Goal: Transaction & Acquisition: Book appointment/travel/reservation

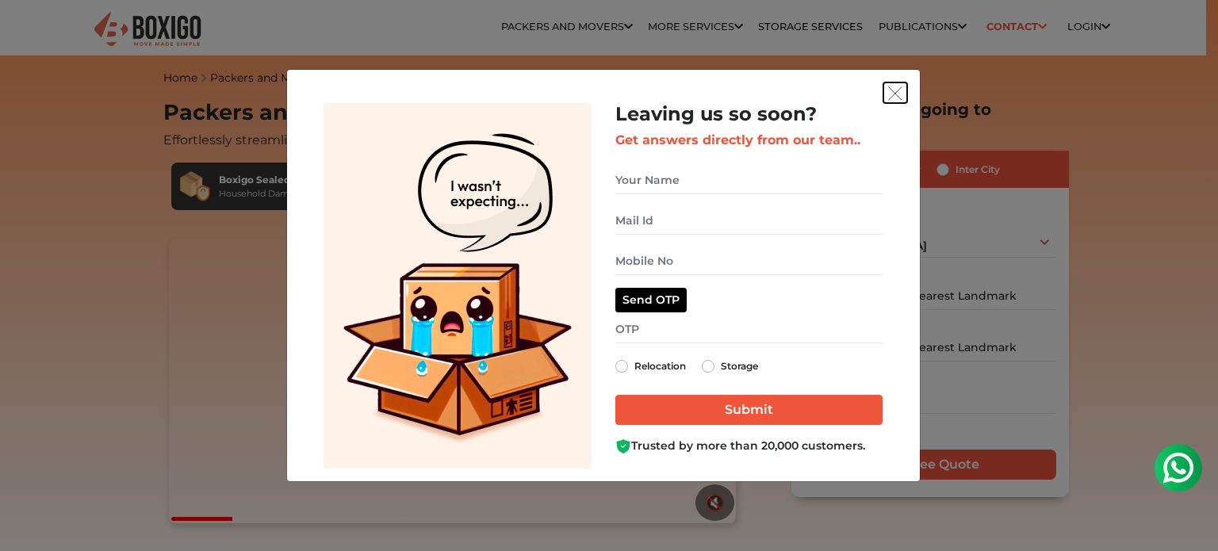
click at [897, 90] on img "get free quote dialog" at bounding box center [895, 93] width 14 height 14
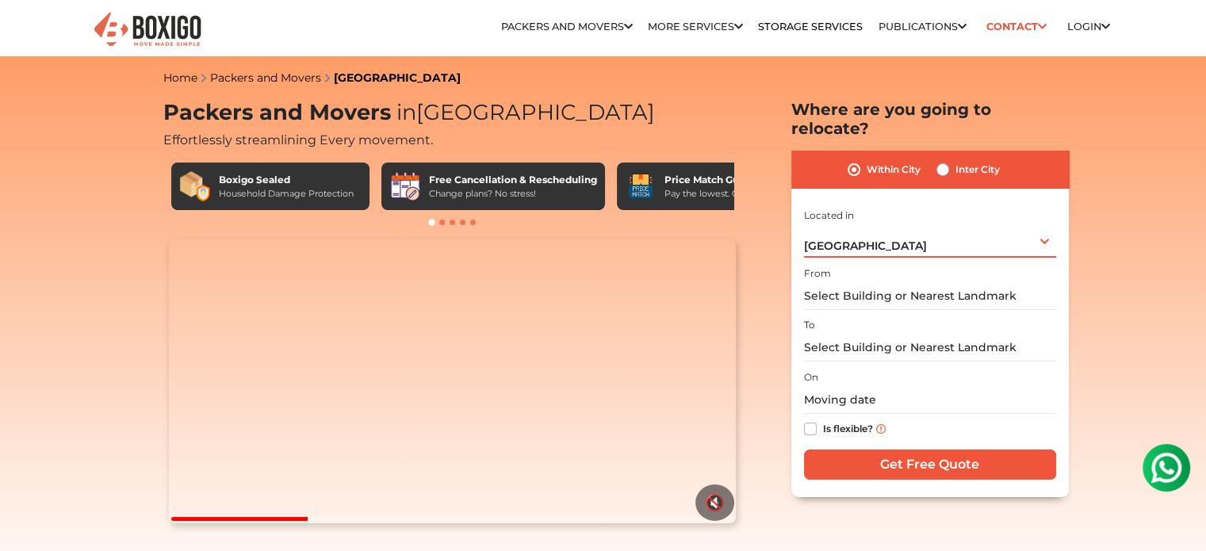
click at [904, 232] on div "[GEOGRAPHIC_DATA] Select City [GEOGRAPHIC_DATA] [GEOGRAPHIC_DATA] [GEOGRAPHIC_D…" at bounding box center [930, 240] width 252 height 33
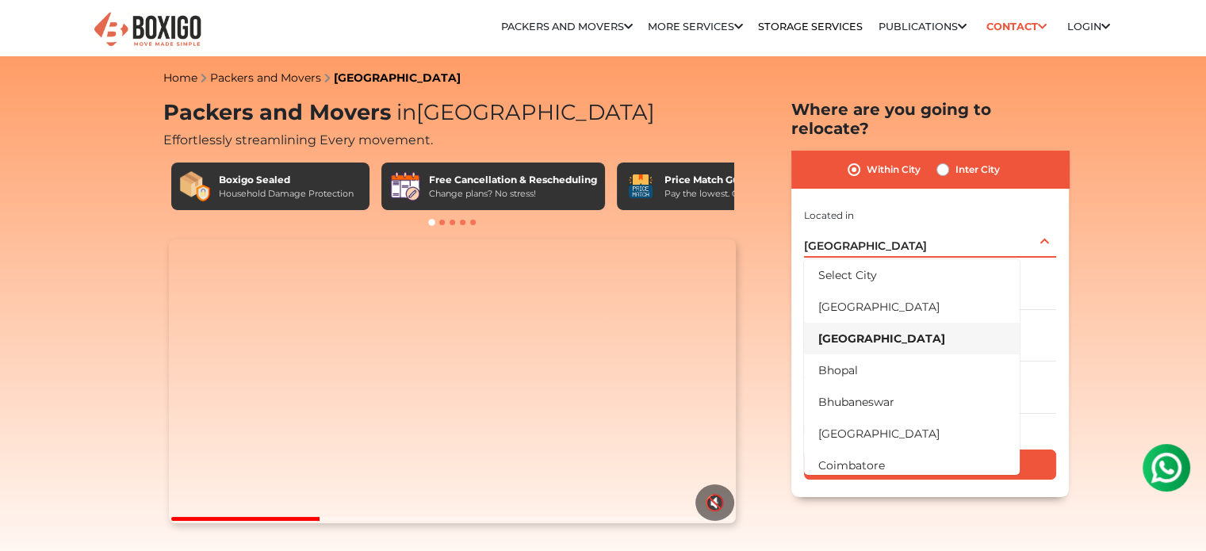
click at [904, 232] on div "[GEOGRAPHIC_DATA] Select City [GEOGRAPHIC_DATA] [GEOGRAPHIC_DATA] [GEOGRAPHIC_D…" at bounding box center [930, 240] width 252 height 33
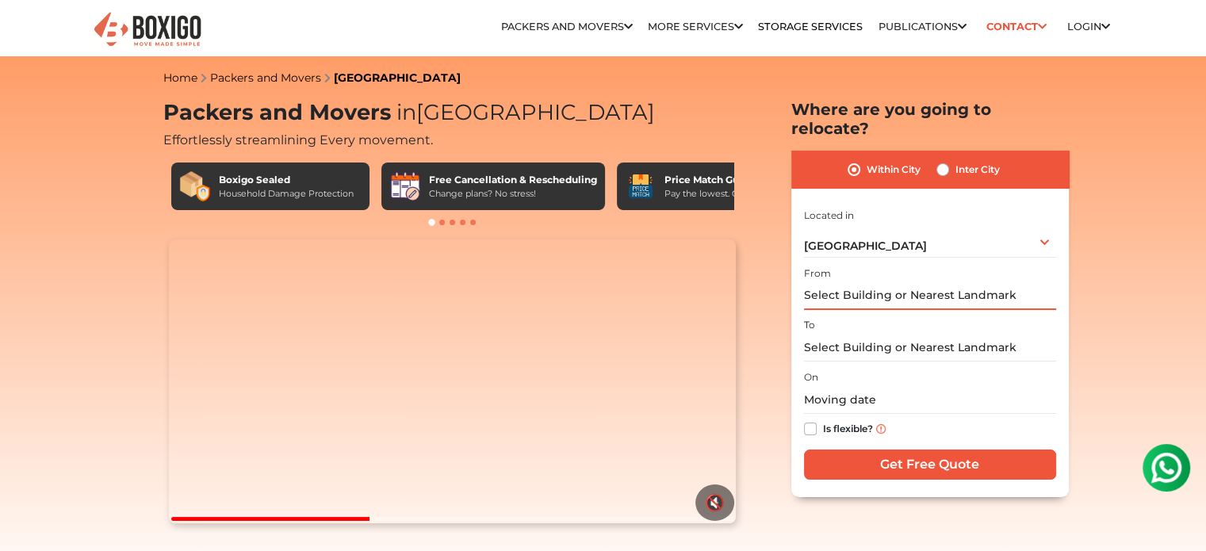
click at [874, 282] on input "text" at bounding box center [930, 296] width 252 height 28
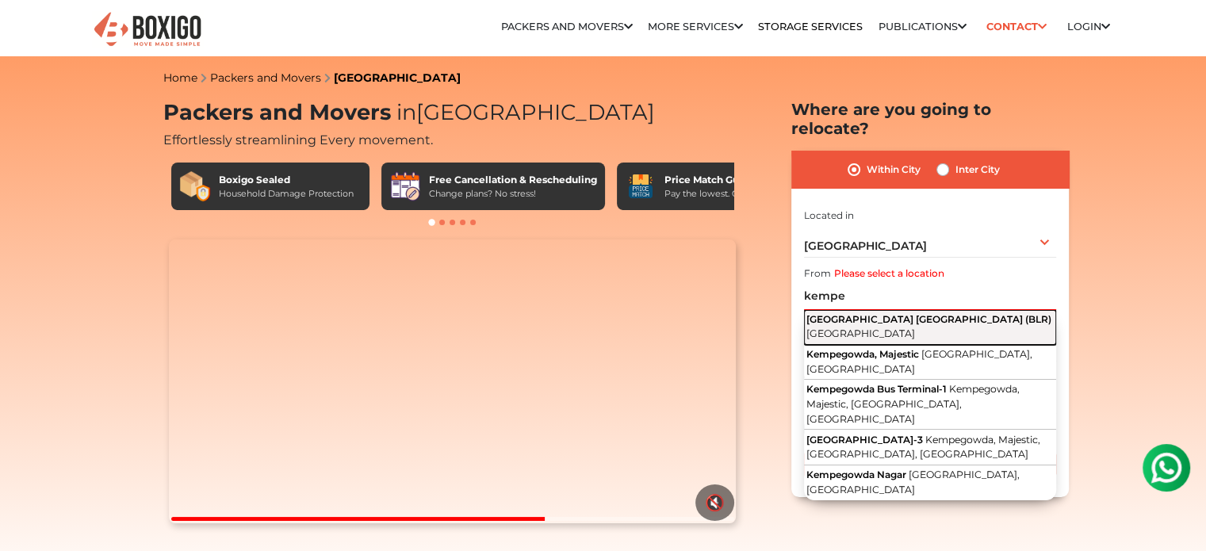
click at [872, 313] on span "[GEOGRAPHIC_DATA] [GEOGRAPHIC_DATA] (BLR)" at bounding box center [928, 319] width 245 height 12
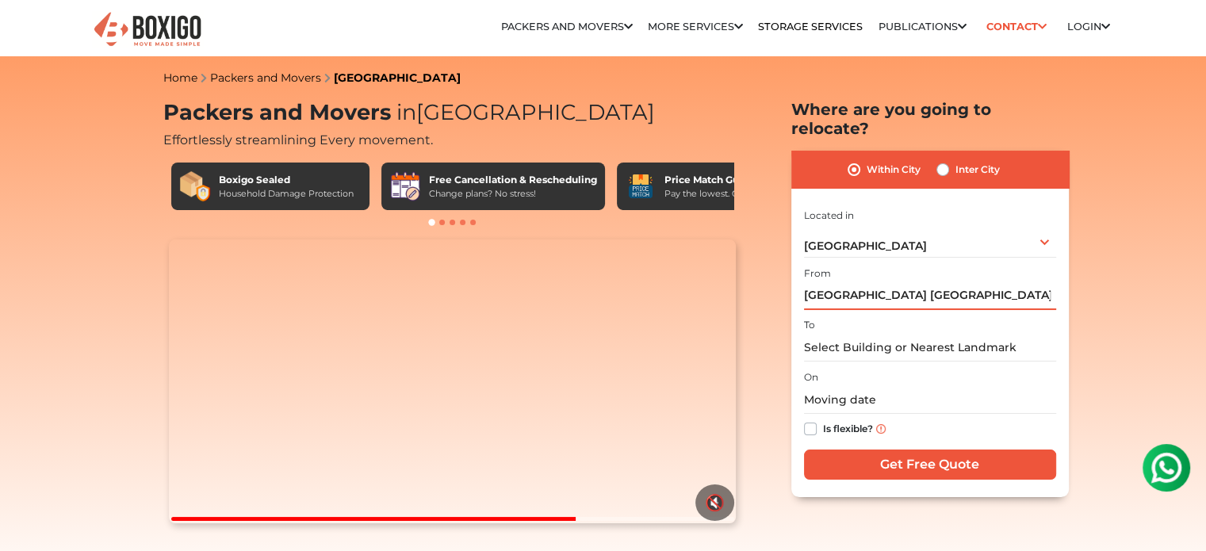
click at [890, 282] on input "[GEOGRAPHIC_DATA] [GEOGRAPHIC_DATA] ([GEOGRAPHIC_DATA]), [GEOGRAPHIC_DATA]" at bounding box center [930, 296] width 252 height 28
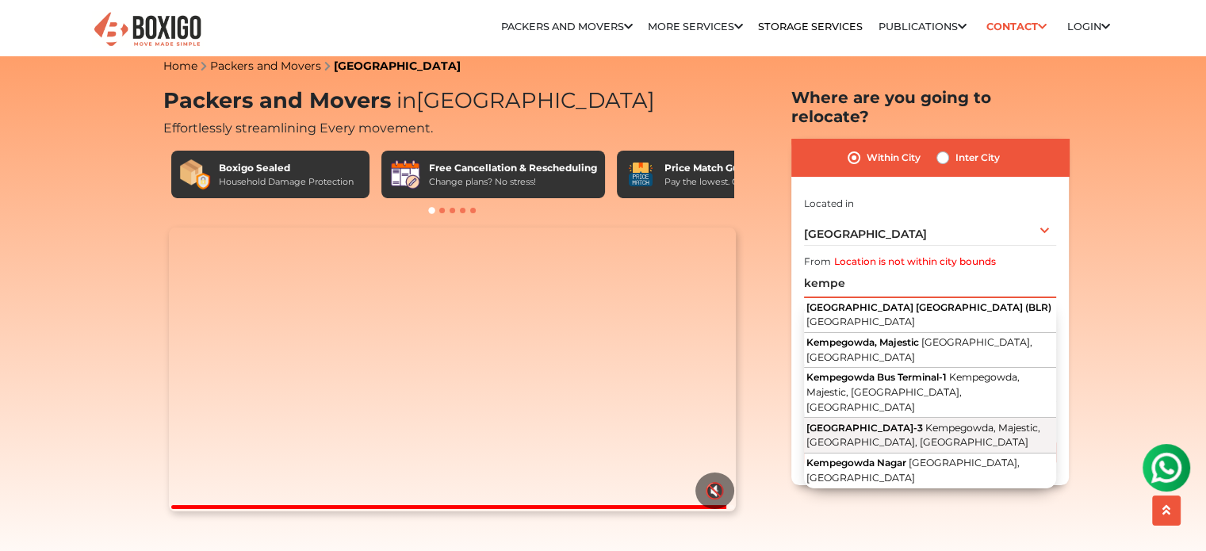
scroll to position [13, 0]
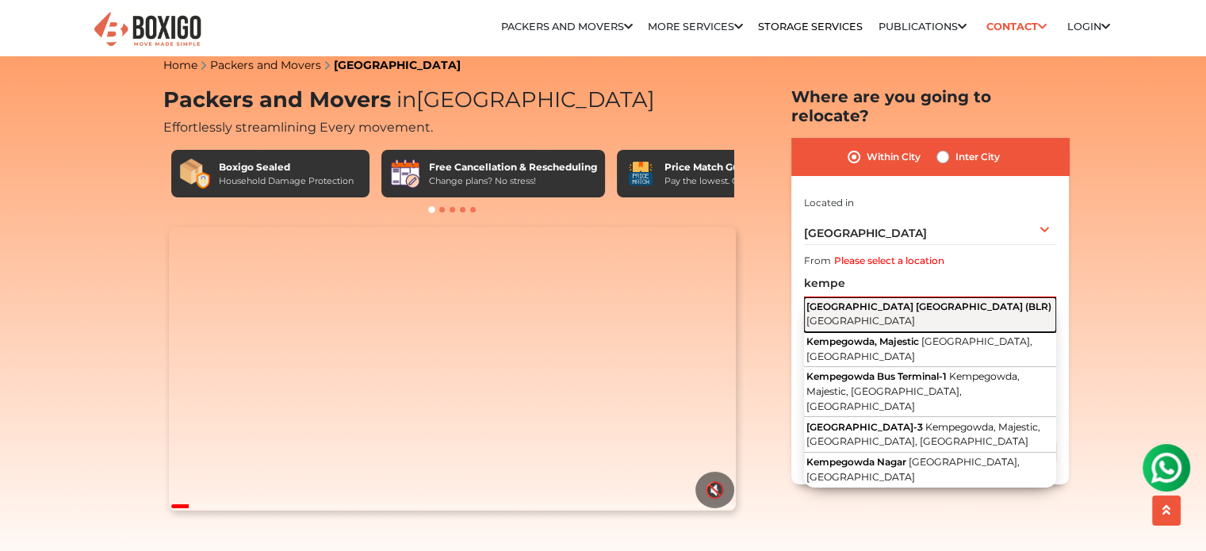
click at [929, 300] on button "[GEOGRAPHIC_DATA] [GEOGRAPHIC_DATA] ([GEOGRAPHIC_DATA]) [GEOGRAPHIC_DATA]" at bounding box center [930, 314] width 252 height 35
type input "[GEOGRAPHIC_DATA] [GEOGRAPHIC_DATA] ([GEOGRAPHIC_DATA]), [GEOGRAPHIC_DATA]"
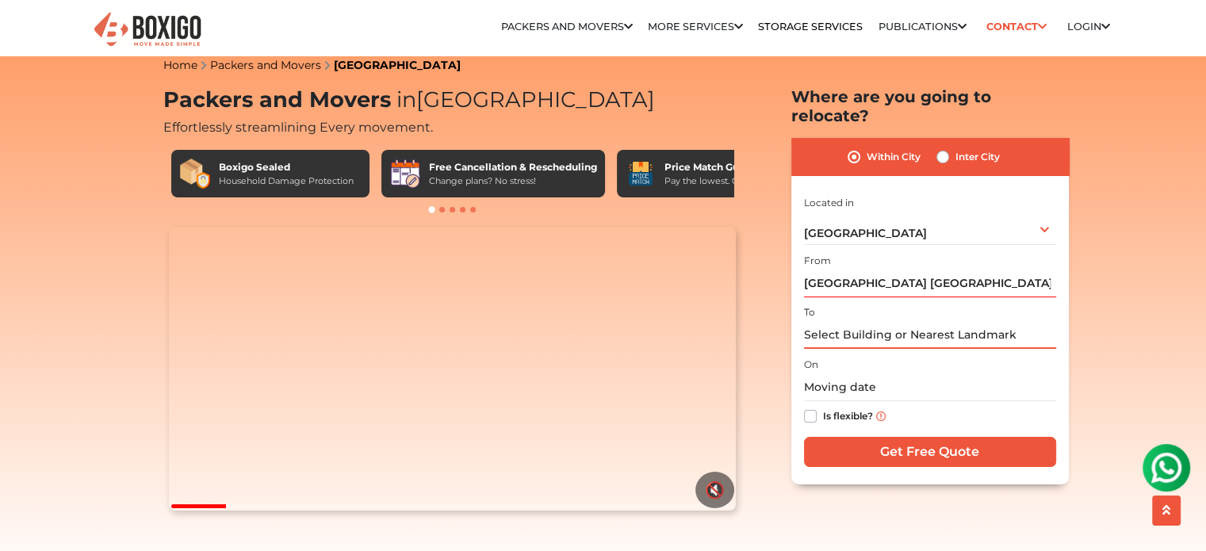
click at [897, 321] on input "text" at bounding box center [930, 335] width 252 height 28
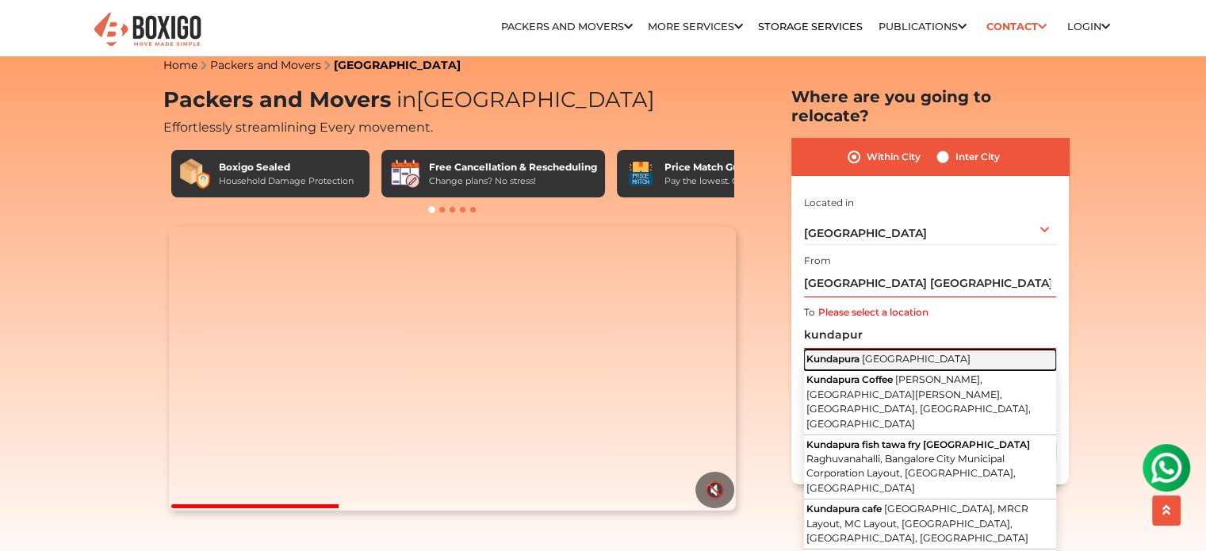
click at [874, 350] on button "Kundapura [GEOGRAPHIC_DATA]" at bounding box center [930, 360] width 252 height 21
type input "[GEOGRAPHIC_DATA], [GEOGRAPHIC_DATA]"
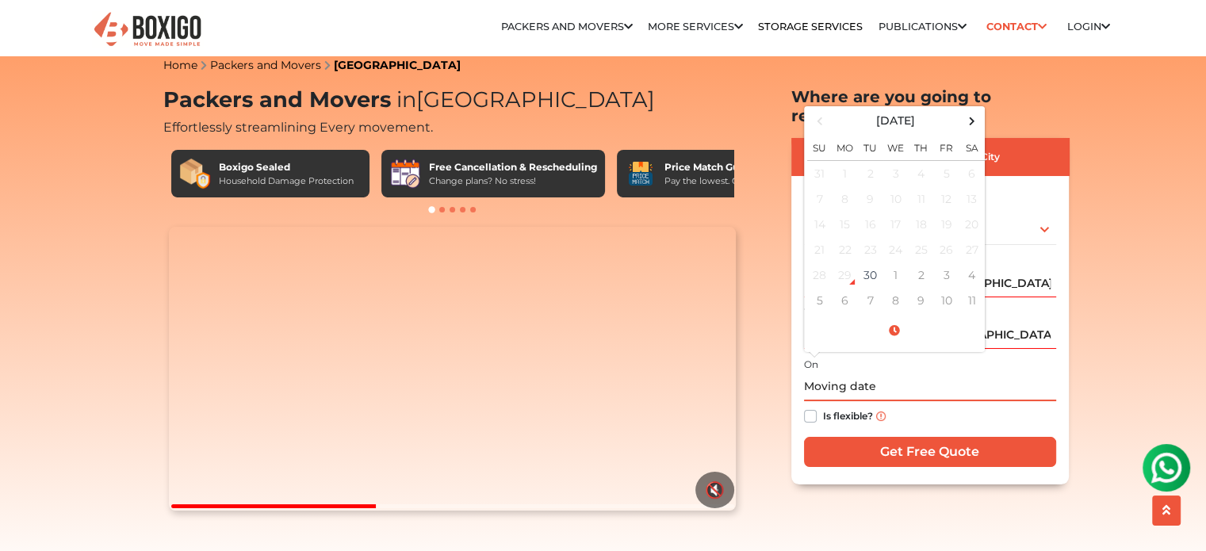
click at [855, 374] on input "text" at bounding box center [930, 387] width 252 height 28
click at [974, 110] on span at bounding box center [971, 120] width 21 height 21
click at [970, 110] on span at bounding box center [971, 120] width 21 height 21
click at [847, 186] on td "8" at bounding box center [844, 198] width 25 height 25
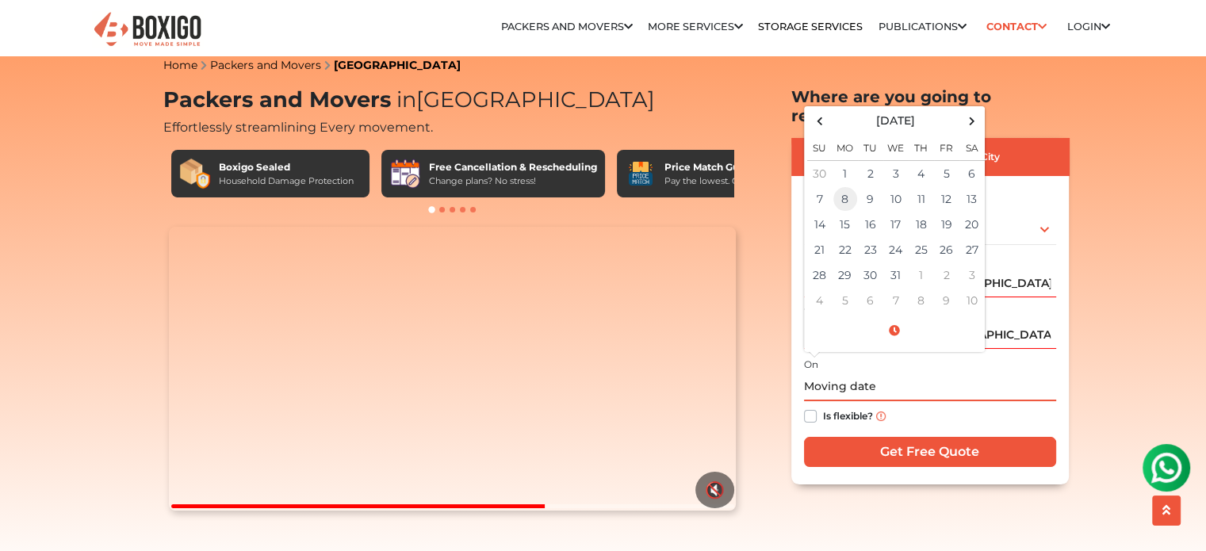
type input "[DATE] 12:00 AM"
click at [933, 373] on input "[DATE] 12:00 AM" at bounding box center [930, 387] width 252 height 28
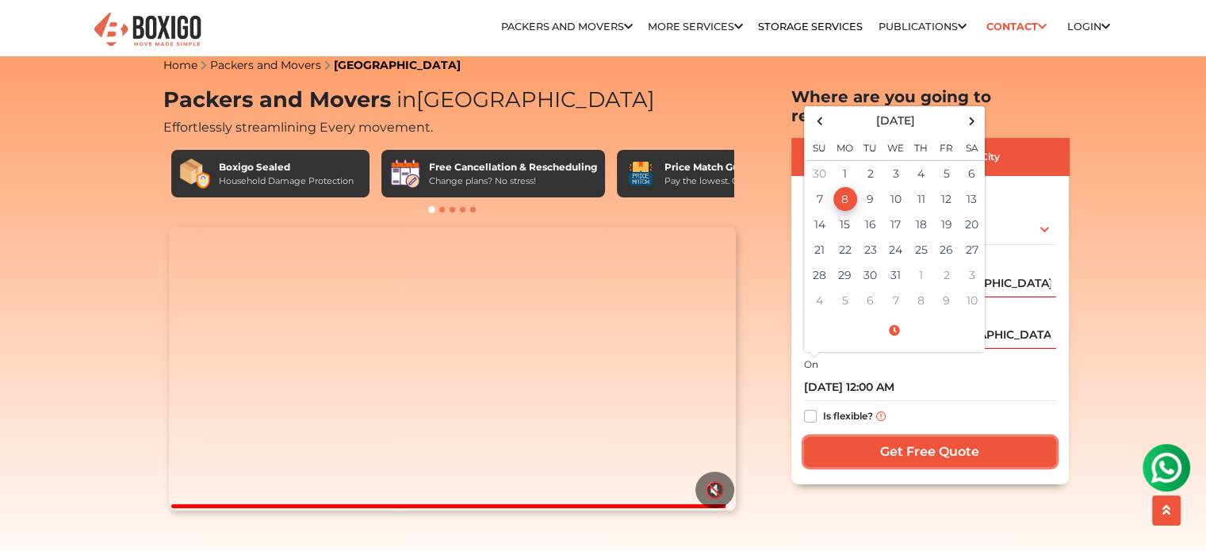
click at [893, 437] on input "Get Free Quote" at bounding box center [930, 452] width 252 height 30
